Goal: Task Accomplishment & Management: Manage account settings

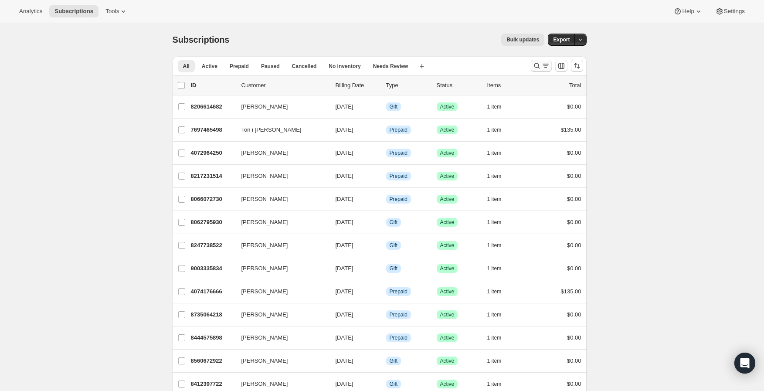
click at [538, 67] on icon "Search and filter results" at bounding box center [537, 65] width 9 height 9
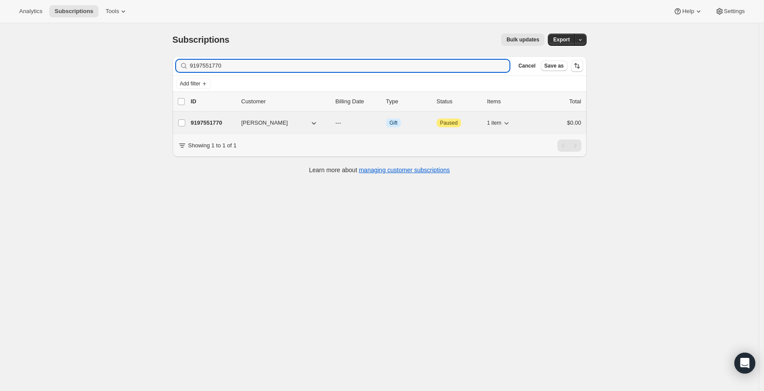
type input "9197551770"
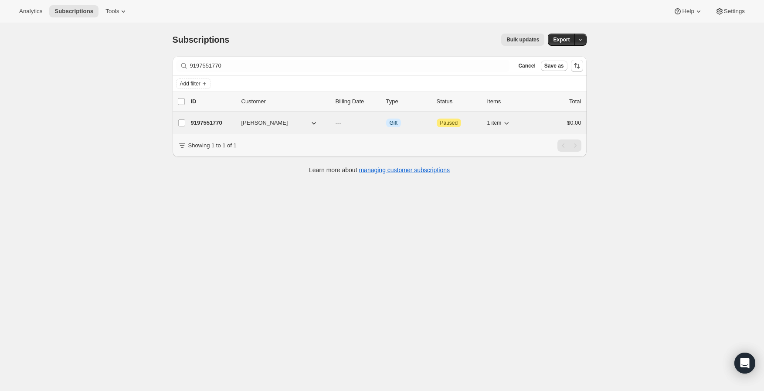
click at [212, 123] on p "9197551770" at bounding box center [213, 123] width 44 height 9
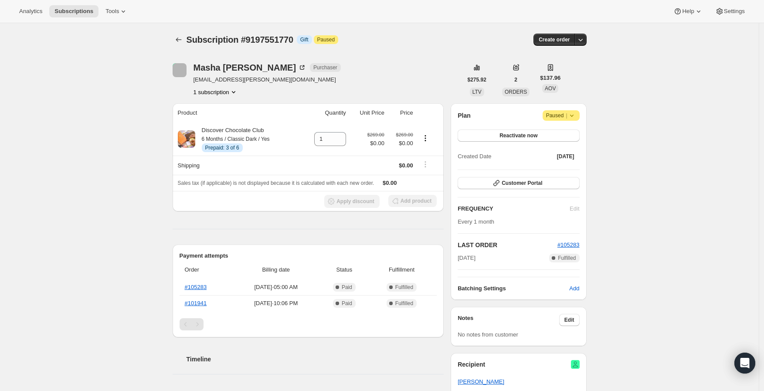
click at [97, 133] on div "Subscription #9197551770. This page is ready Subscription #9197551770 Info Gift…" at bounding box center [379, 337] width 759 height 629
click at [497, 137] on button "Reactivate now" at bounding box center [519, 135] width 122 height 12
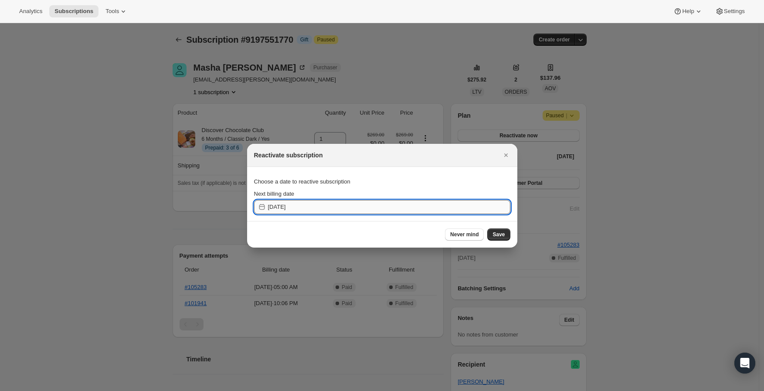
click at [387, 211] on input "[DATE]" at bounding box center [389, 207] width 242 height 14
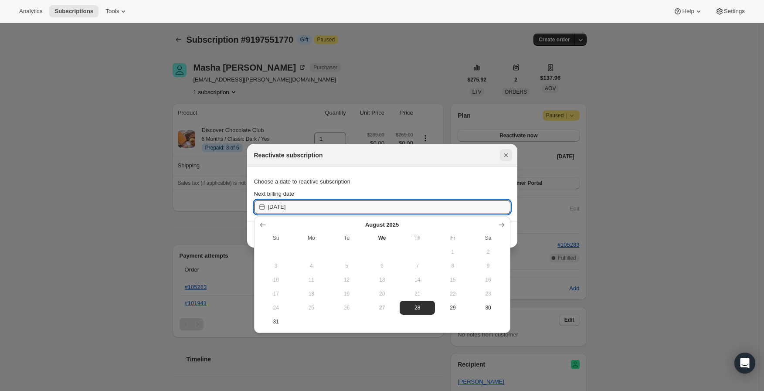
click at [505, 154] on icon "Close" at bounding box center [505, 154] width 3 height 3
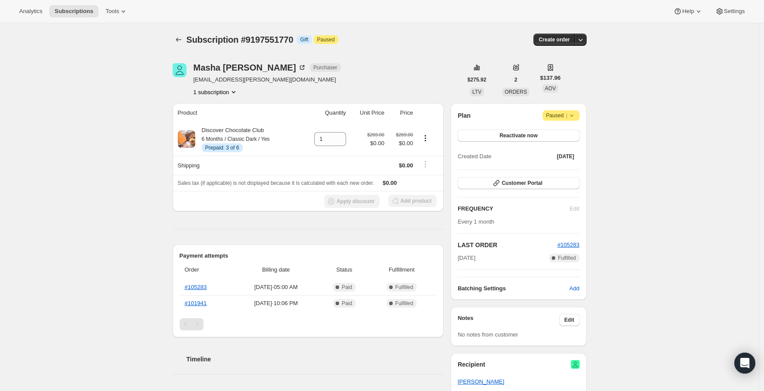
click at [575, 116] on icon at bounding box center [572, 115] width 9 height 9
click at [633, 120] on div "Subscription #9197551770. This page is ready Subscription #9197551770 Info Gift…" at bounding box center [379, 337] width 759 height 629
click at [516, 133] on span "Reactivate now" at bounding box center [519, 135] width 38 height 7
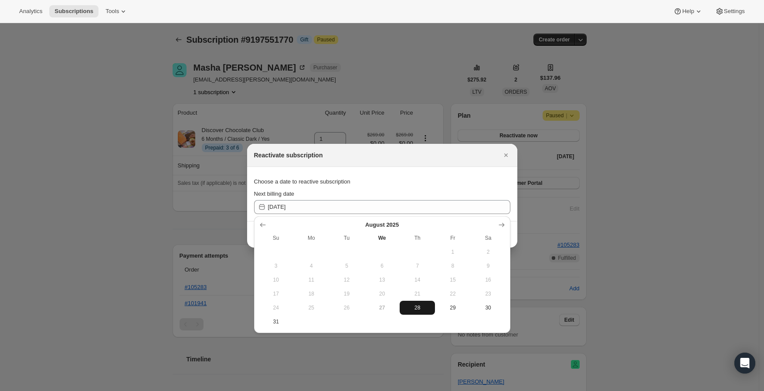
click at [421, 308] on span "28" at bounding box center [417, 307] width 28 height 7
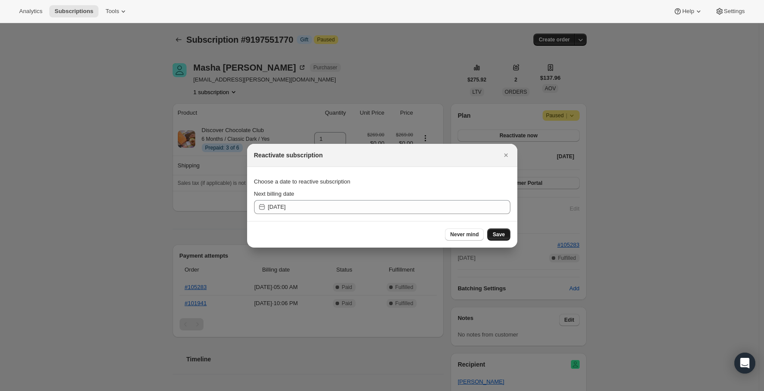
click at [499, 236] on span "Save" at bounding box center [499, 234] width 12 height 7
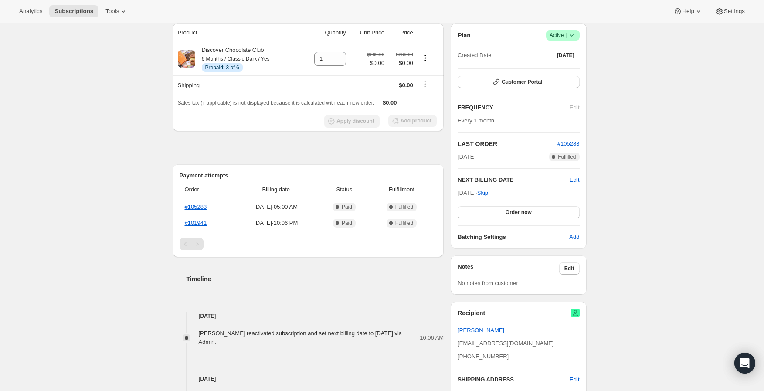
scroll to position [145, 0]
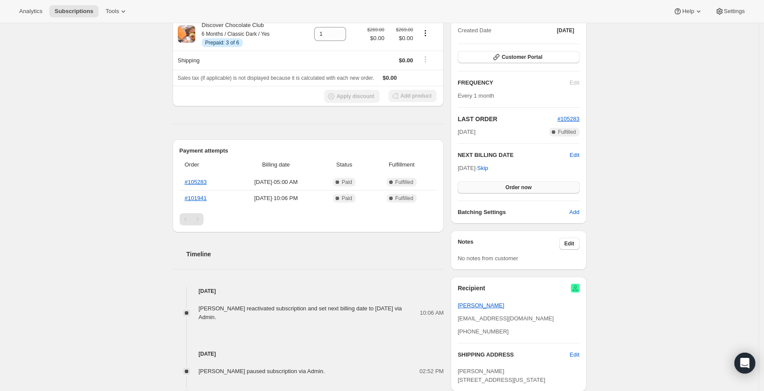
click at [516, 187] on span "Order now" at bounding box center [519, 187] width 26 height 7
click at [538, 190] on span "Click to confirm" at bounding box center [519, 187] width 40 height 7
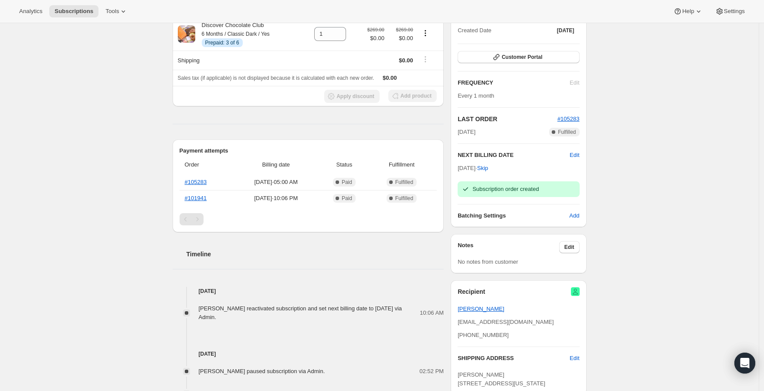
click at [682, 160] on div "Subscription #9197551770. This page is ready Subscription #9197551770 Info Gift…" at bounding box center [379, 244] width 759 height 732
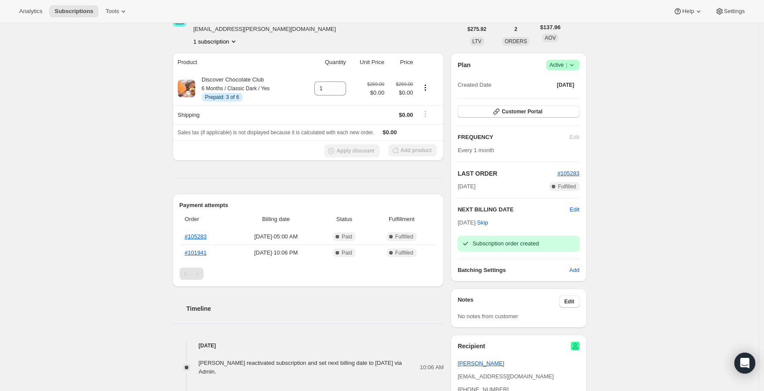
scroll to position [0, 0]
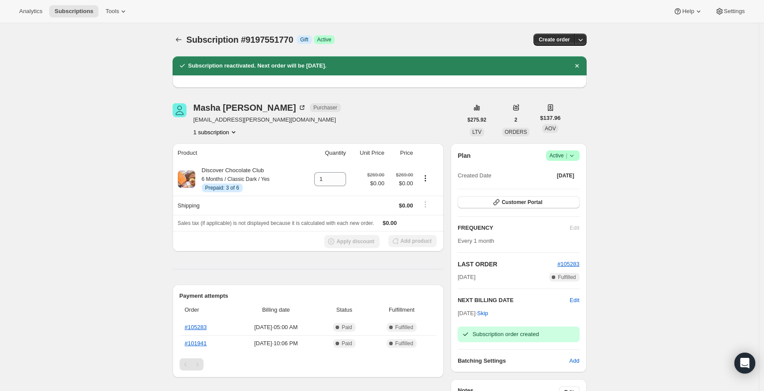
click at [128, 246] on div "Subscription #9197551770. This page is ready Subscription #9197551770 Info Gift…" at bounding box center [379, 389] width 759 height 732
click at [266, 41] on span "Subscription #9197551770" at bounding box center [240, 40] width 107 height 10
copy span "9197551770"
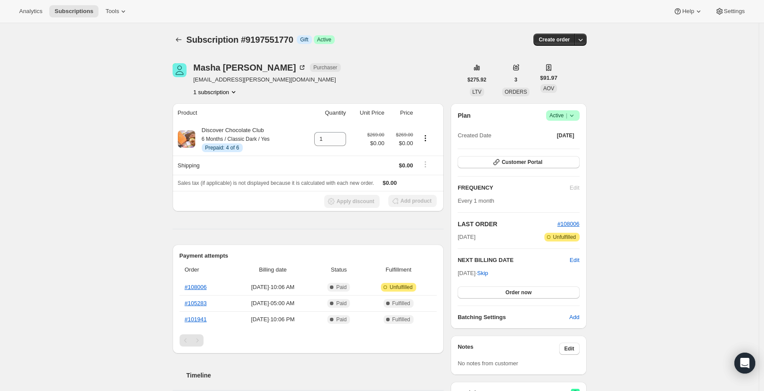
scroll to position [48, 0]
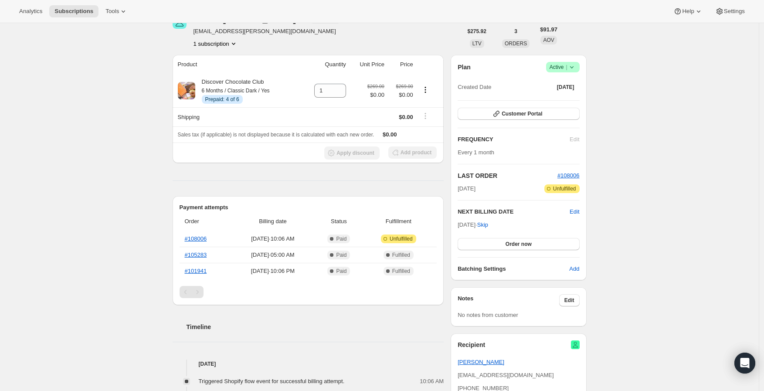
click at [559, 69] on span "Active |" at bounding box center [563, 67] width 27 height 9
click at [562, 86] on span "Pause subscription" at bounding box center [562, 84] width 48 height 7
click at [654, 85] on div "Subscription #9197551770. This page is ready Subscription #9197551770 Info Gift…" at bounding box center [379, 363] width 759 height 776
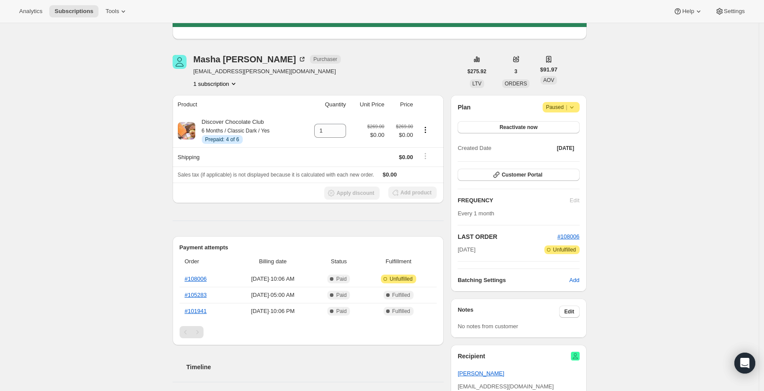
click at [557, 108] on span "Paused |" at bounding box center [561, 107] width 30 height 9
click at [642, 116] on div "Subscription #9197551770. This page is ready Subscription #9197551770 Info Gift…" at bounding box center [379, 394] width 759 height 838
click at [538, 127] on span "Reactivate now" at bounding box center [519, 127] width 38 height 7
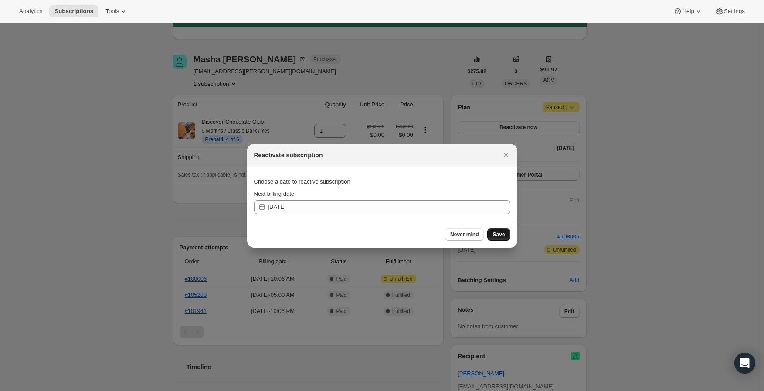
click at [490, 235] on button "Save" at bounding box center [498, 234] width 23 height 12
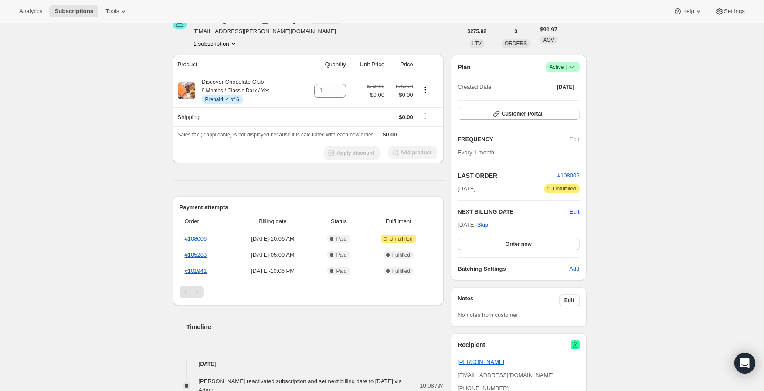
scroll to position [145, 0]
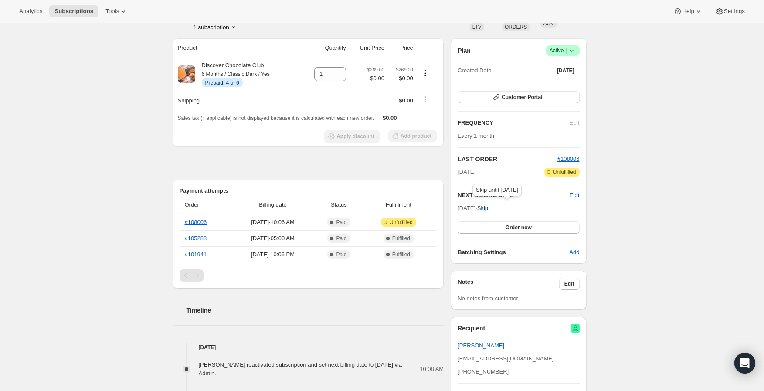
click at [488, 210] on span "Skip" at bounding box center [482, 208] width 11 height 9
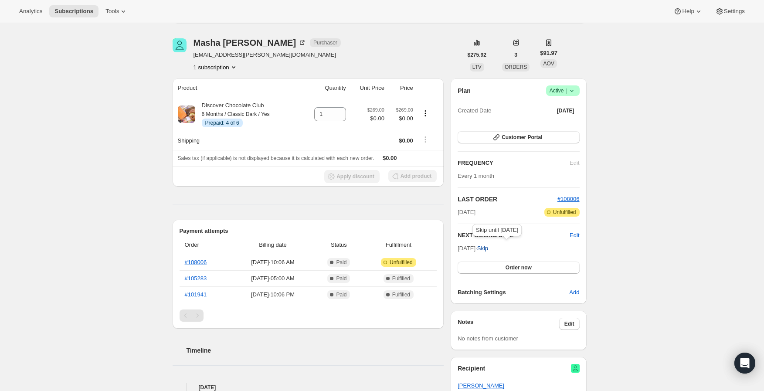
click at [488, 250] on span "Skip" at bounding box center [482, 248] width 11 height 9
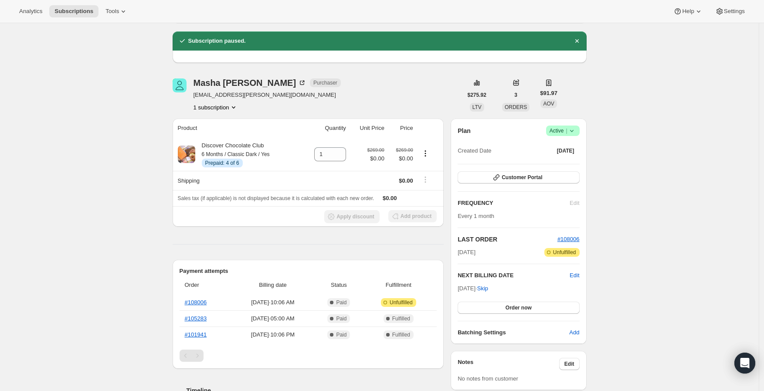
drag, startPoint x: 121, startPoint y: 86, endPoint x: 126, endPoint y: 31, distance: 54.7
click at [122, 86] on div "Subscription #9197551770. This page is ready Subscription #9197551770 Info Gift…" at bounding box center [379, 395] width 759 height 1035
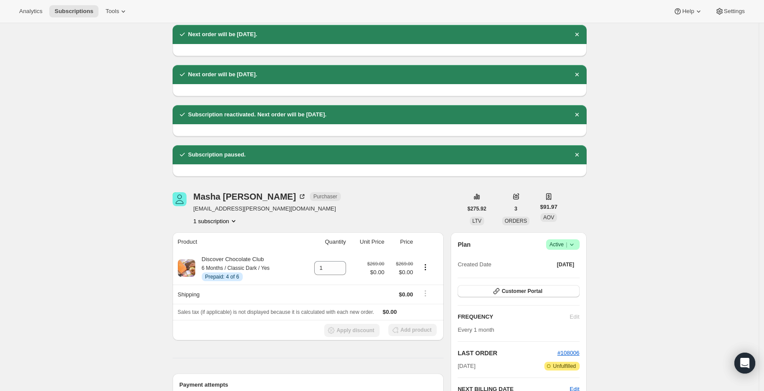
scroll to position [0, 0]
